Goal: Check status: Check status

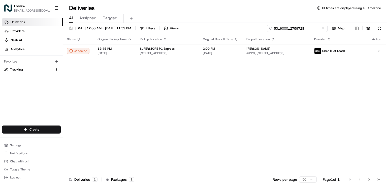
click at [295, 28] on input "531900012759728" at bounding box center [297, 28] width 60 height 7
paste input "88445"
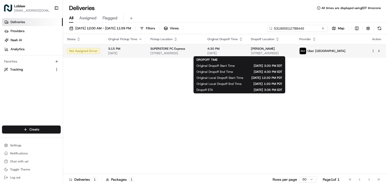
type input "531900012788445"
click at [230, 50] on span "4:30 PM" at bounding box center [224, 49] width 35 height 4
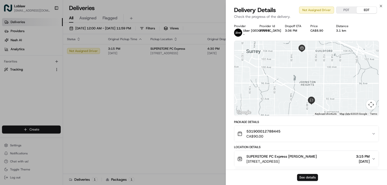
click at [312, 176] on button "See details" at bounding box center [307, 177] width 21 height 7
